Goal: Communication & Community: Answer question/provide support

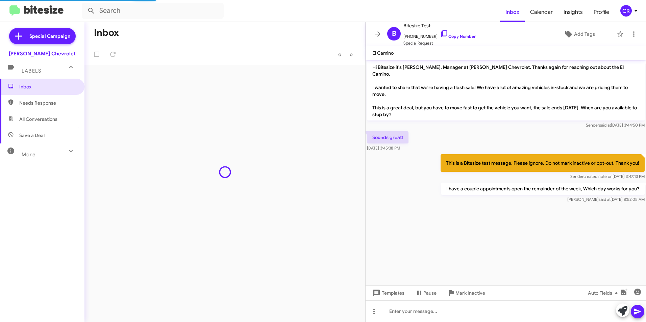
click at [45, 101] on span "Needs Response" at bounding box center [47, 103] width 57 height 7
type input "in:needs-response"
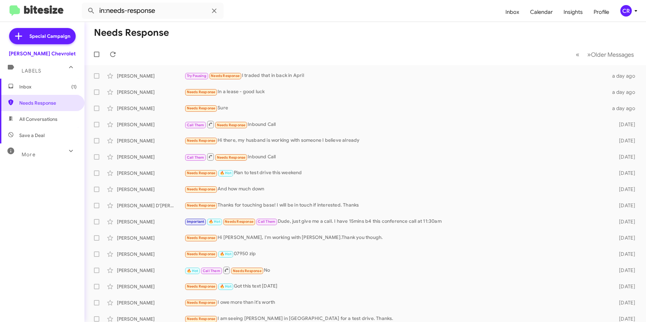
click at [52, 88] on span "Inbox (1)" at bounding box center [47, 86] width 57 height 7
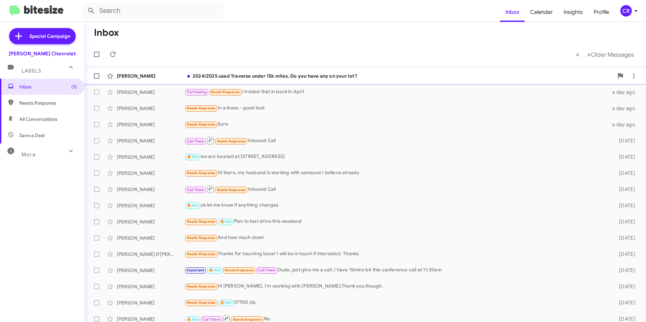
click at [271, 75] on div "2024/2025 used Traverse under 15k miles. Do you have any on your lot?" at bounding box center [399, 76] width 429 height 7
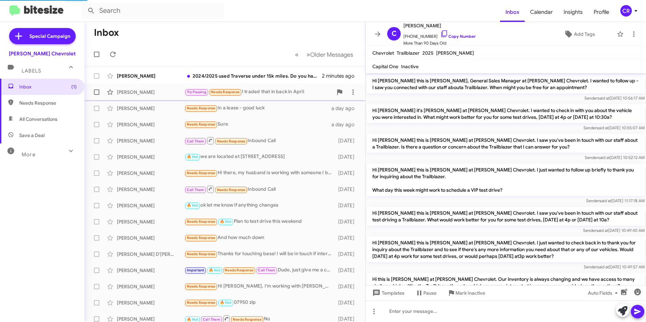
scroll to position [91, 0]
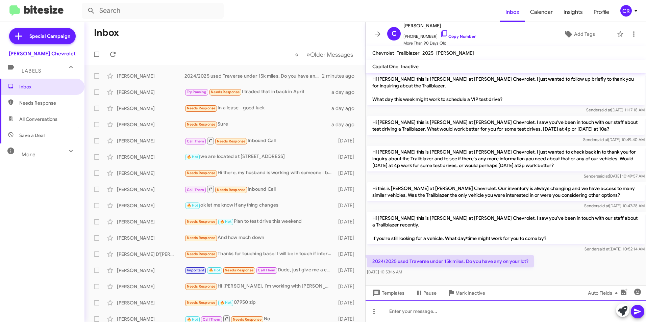
click at [423, 311] on div at bounding box center [506, 312] width 281 height 22
click at [637, 312] on icon at bounding box center [638, 312] width 8 height 8
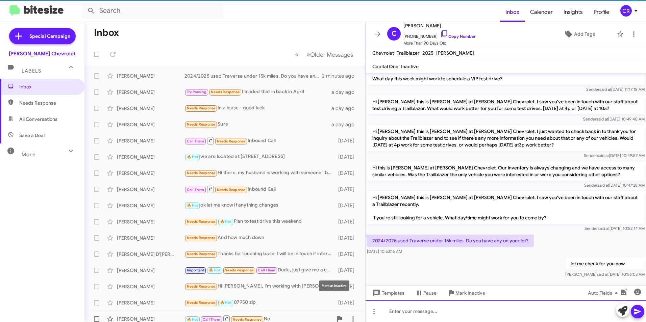
scroll to position [116, 0]
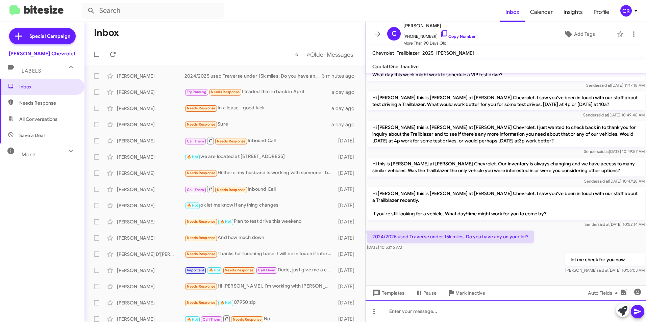
click at [432, 313] on div at bounding box center [506, 312] width 281 height 22
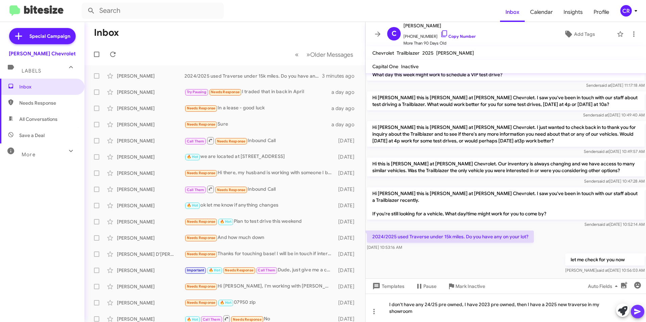
click at [641, 313] on icon at bounding box center [638, 312] width 8 height 8
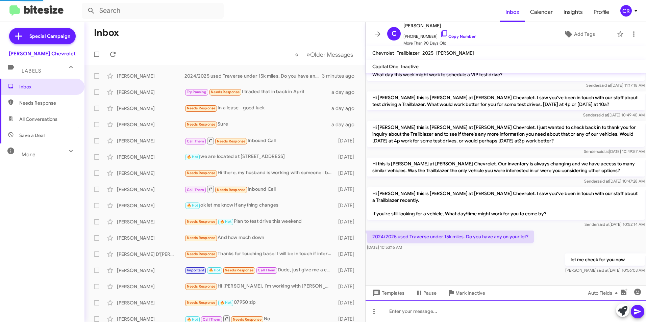
scroll to position [0, 0]
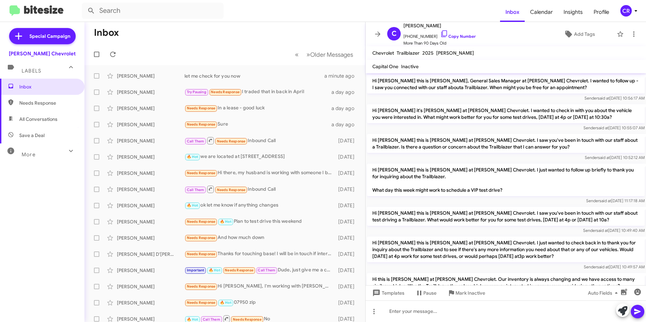
click at [37, 124] on span "All Conversations" at bounding box center [42, 119] width 85 height 16
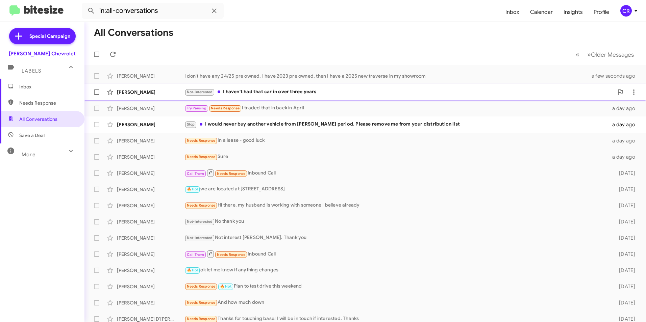
click at [232, 91] on div "Not-Interested I haven't had that car in over three years" at bounding box center [399, 92] width 429 height 8
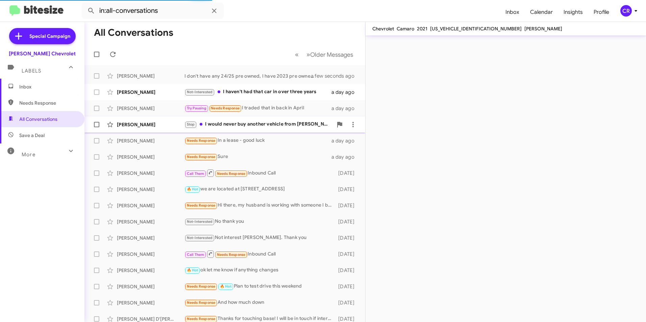
click at [243, 125] on div "Stop I would never buy another vehicle from [PERSON_NAME] period. Please remove…" at bounding box center [259, 125] width 148 height 8
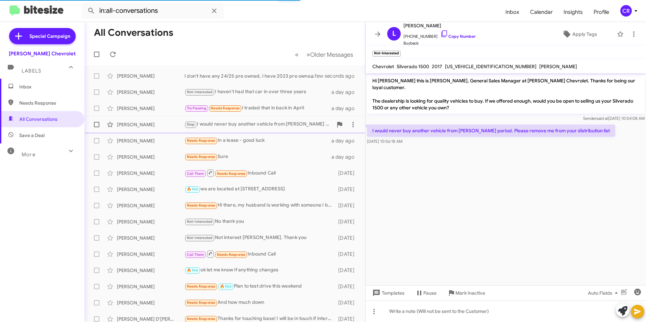
scroll to position [4, 0]
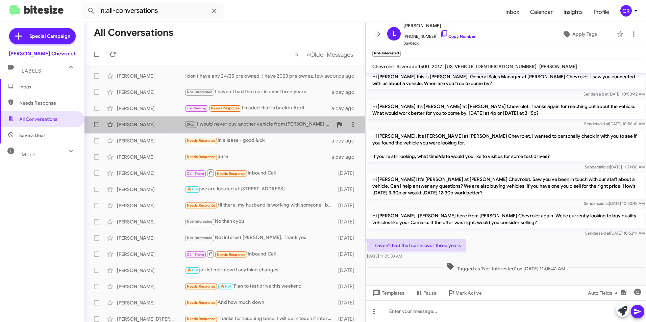
click at [260, 124] on div "Stop I would never buy another vehicle from [PERSON_NAME] period. Please remove…" at bounding box center [259, 125] width 148 height 8
click at [247, 125] on div "Stop I would never buy another vehicle from [PERSON_NAME] period. Please remove…" at bounding box center [259, 125] width 148 height 8
click at [139, 127] on div "[PERSON_NAME]" at bounding box center [151, 124] width 68 height 7
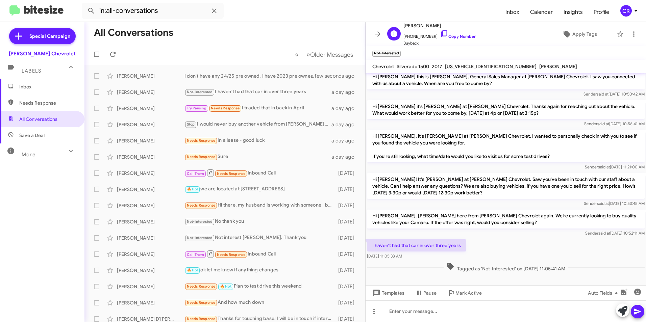
click at [456, 32] on span "[PHONE_NUMBER] Copy Number" at bounding box center [440, 35] width 72 height 10
click at [455, 35] on link "Copy Number" at bounding box center [457, 36] width 35 height 5
click at [243, 91] on div "Not-Interested I haven't had that car in over three years" at bounding box center [259, 92] width 148 height 8
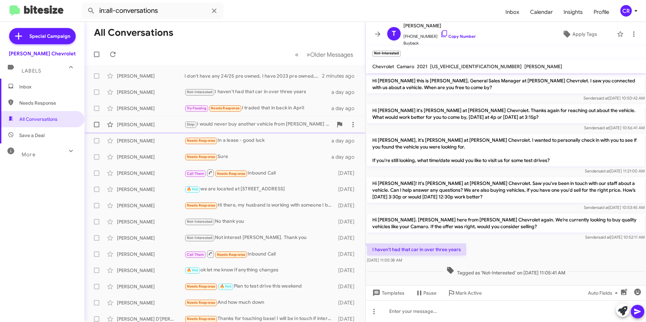
click at [222, 126] on div "Stop I would never buy another vehicle from [PERSON_NAME] period. Please remove…" at bounding box center [259, 125] width 148 height 8
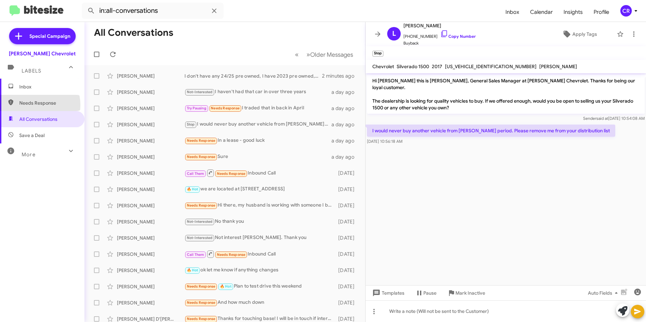
click at [34, 105] on span "Needs Response" at bounding box center [47, 103] width 57 height 7
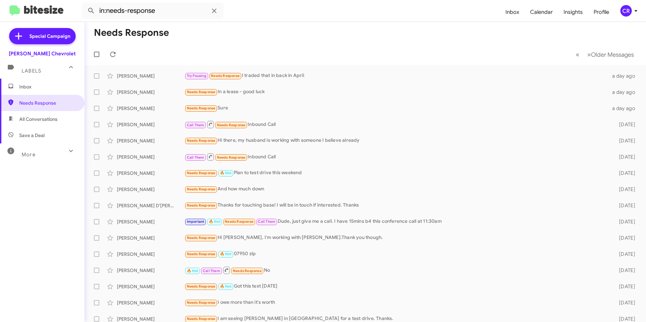
click at [38, 121] on span "All Conversations" at bounding box center [38, 119] width 38 height 7
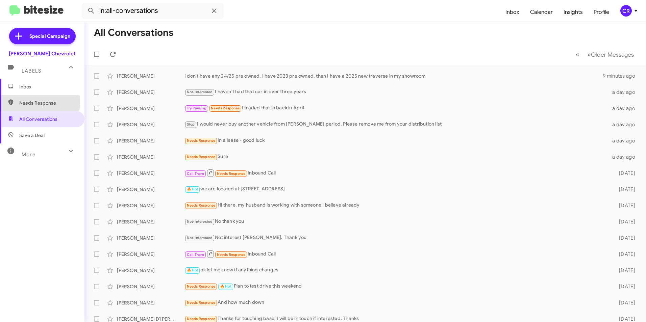
click at [18, 102] on span "Needs Response" at bounding box center [42, 103] width 85 height 16
type input "in:needs-response"
